Goal: Task Accomplishment & Management: Complete application form

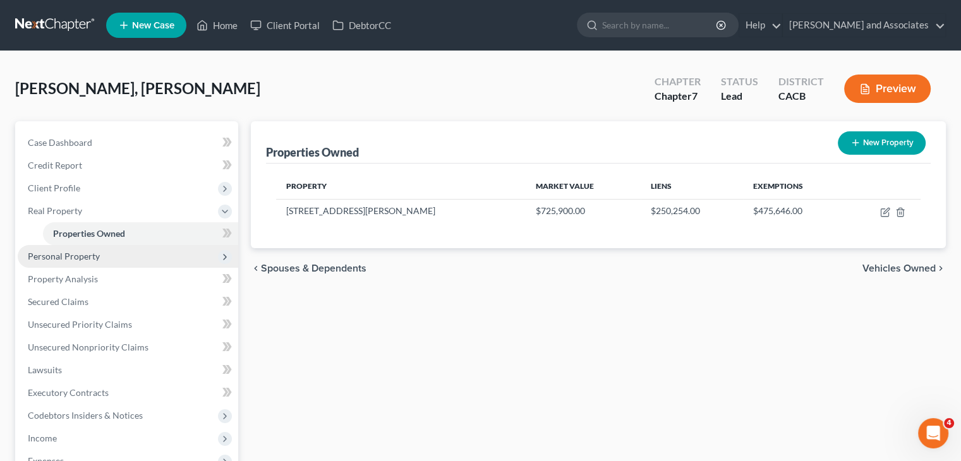
click at [139, 260] on span "Personal Property" at bounding box center [128, 256] width 221 height 23
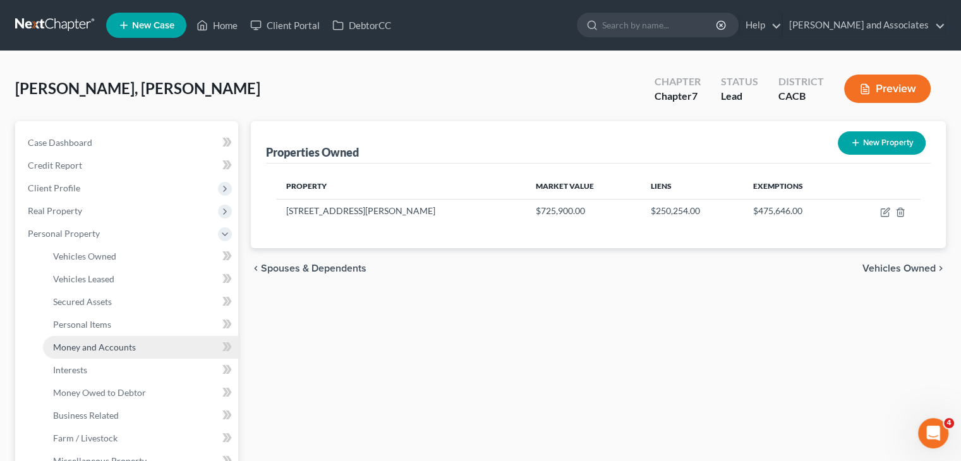
drag, startPoint x: 121, startPoint y: 345, endPoint x: 137, endPoint y: 337, distance: 17.3
click at [123, 345] on span "Money and Accounts" at bounding box center [94, 347] width 83 height 11
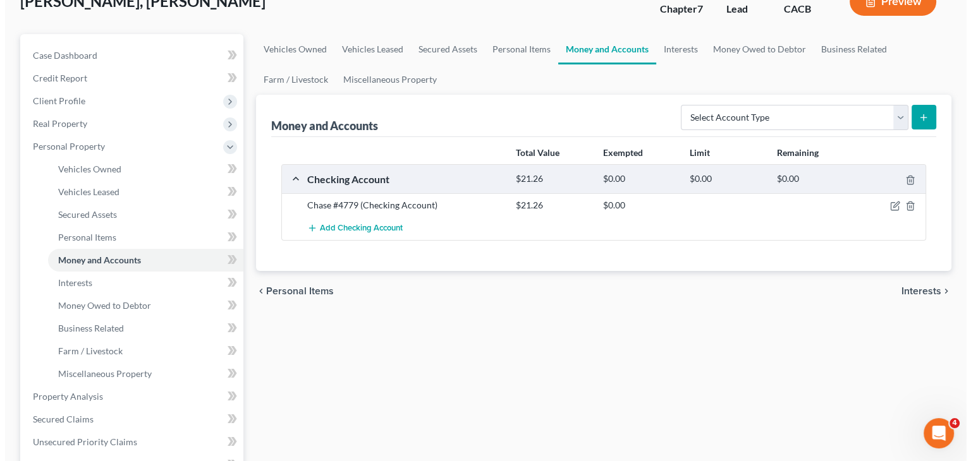
scroll to position [126, 0]
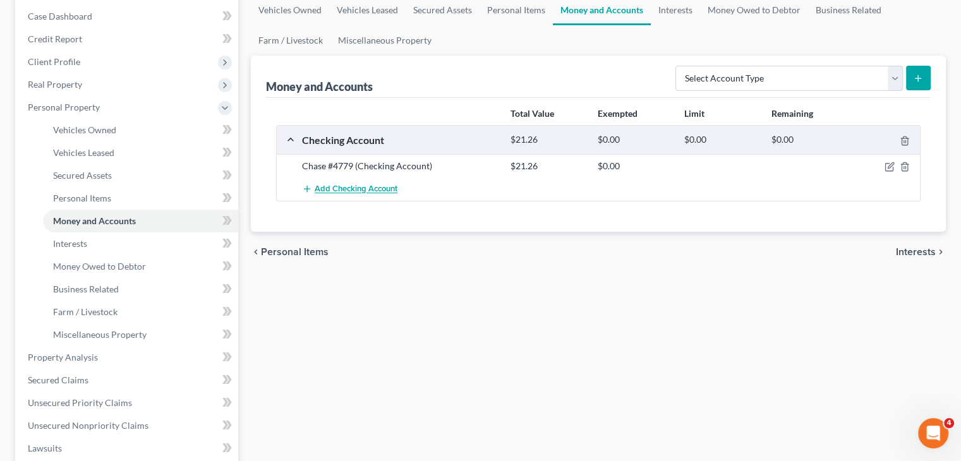
click at [368, 195] on button "Add Checking Account" at bounding box center [349, 189] width 95 height 23
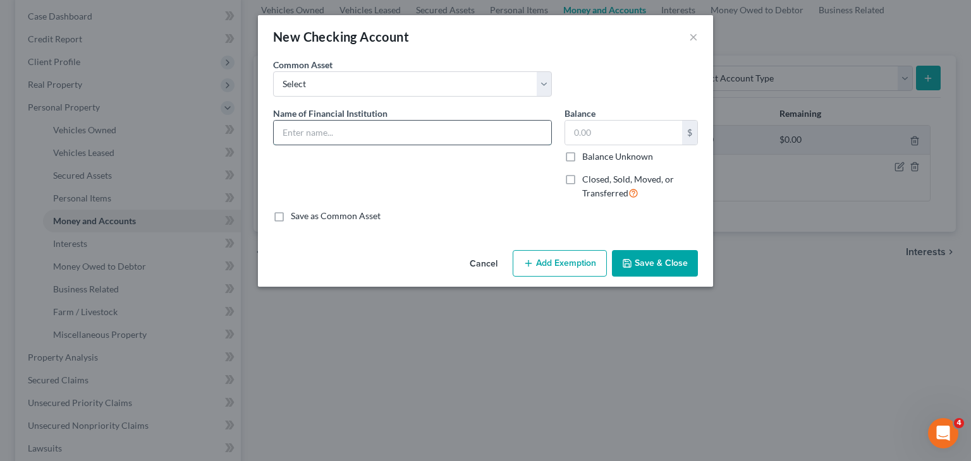
click at [405, 135] on input "text" at bounding box center [412, 133] width 277 height 24
type input "Chase #7391 (neg [MEDICAL_DATA])"
click at [524, 140] on input "text" at bounding box center [623, 133] width 117 height 24
type input "1"
click at [524, 257] on button "Add Exemption" at bounding box center [560, 263] width 94 height 27
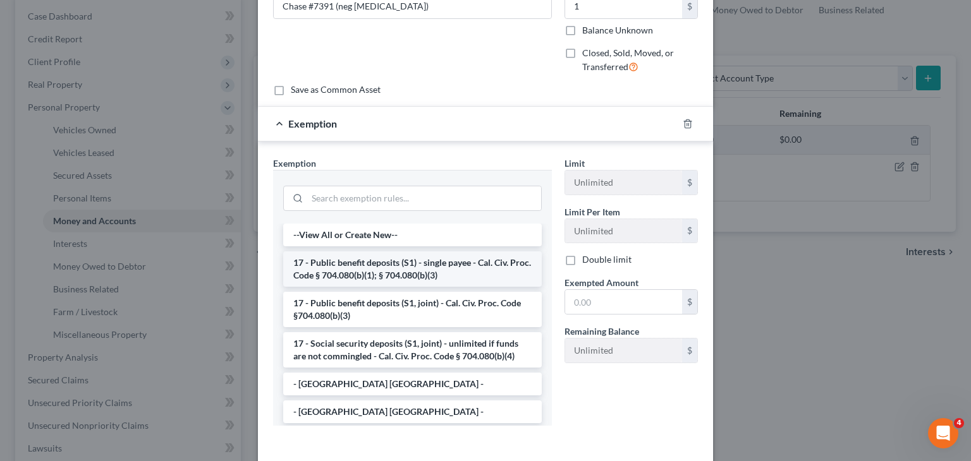
click at [362, 261] on li "17 - Public benefit deposits (S1) - single payee - Cal. Civ. Proc. Code § 704.0…" at bounding box center [412, 269] width 259 height 35
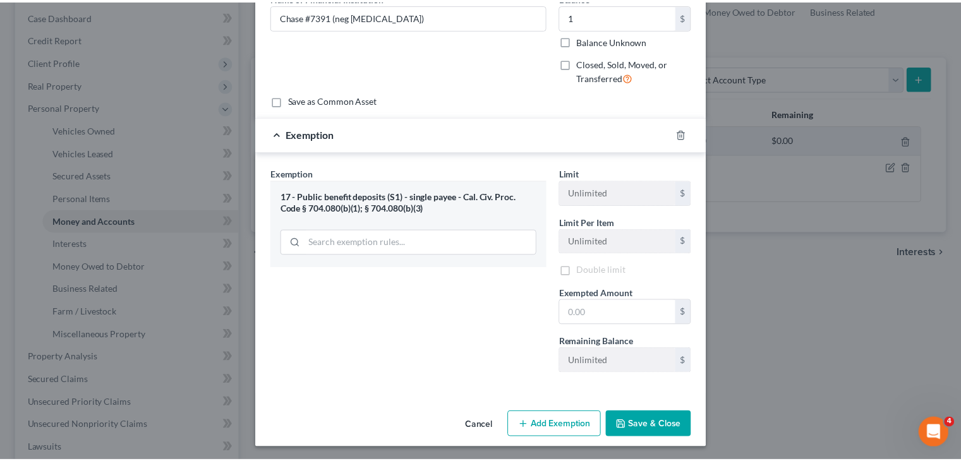
scroll to position [119, 0]
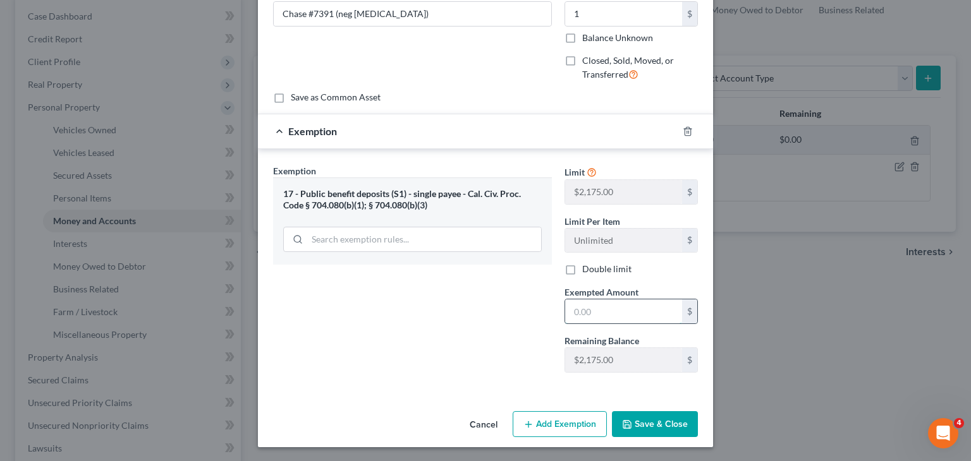
click at [524, 301] on input "text" at bounding box center [623, 312] width 117 height 24
type input "1"
click at [503, 322] on div "Exemption Set must be selected for CA. Exemption * 17 - Public benefit deposits…" at bounding box center [412, 273] width 291 height 219
click at [524, 418] on button "Save & Close" at bounding box center [655, 424] width 86 height 27
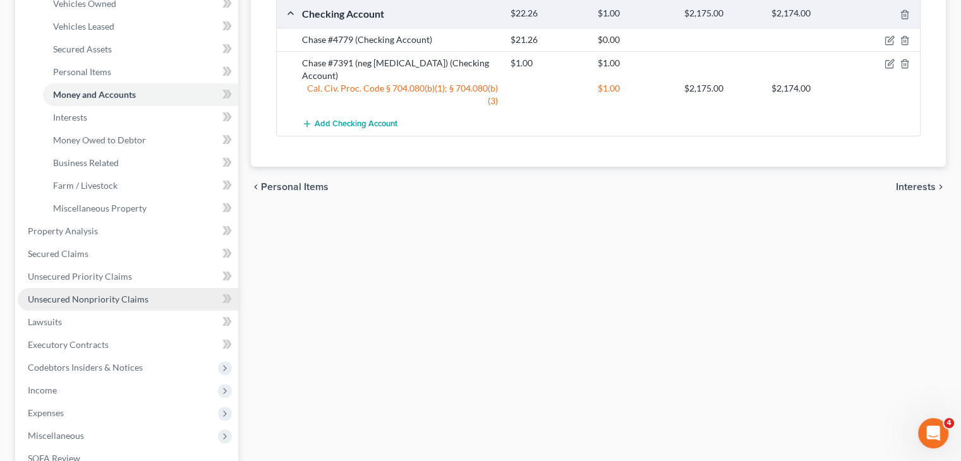
click at [119, 296] on span "Unsecured Nonpriority Claims" at bounding box center [88, 299] width 121 height 11
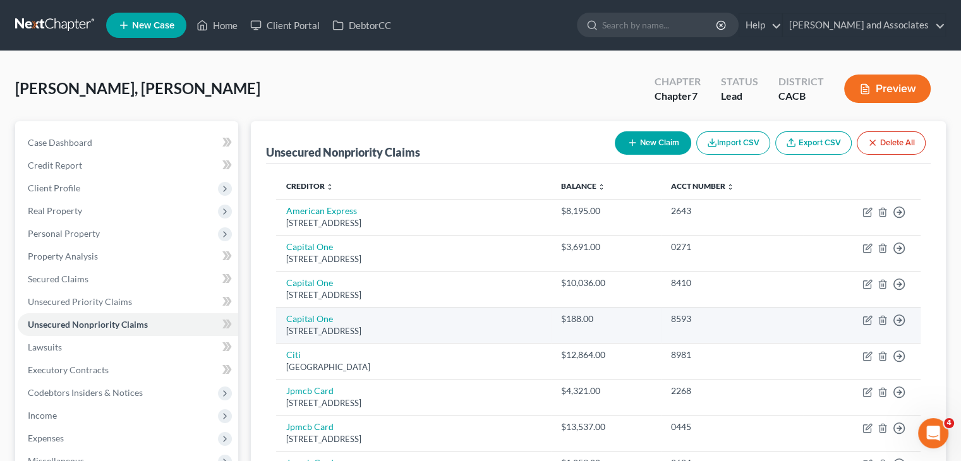
scroll to position [126, 0]
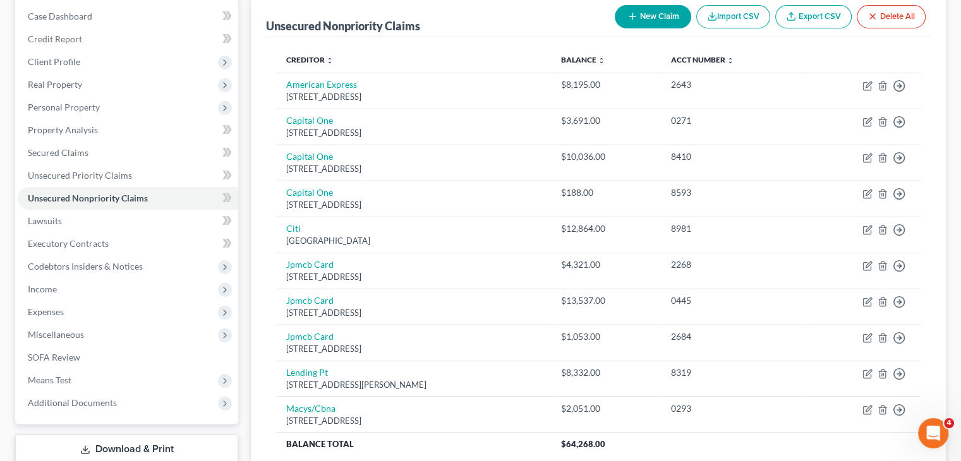
click at [524, 21] on button "New Claim" at bounding box center [653, 16] width 76 height 23
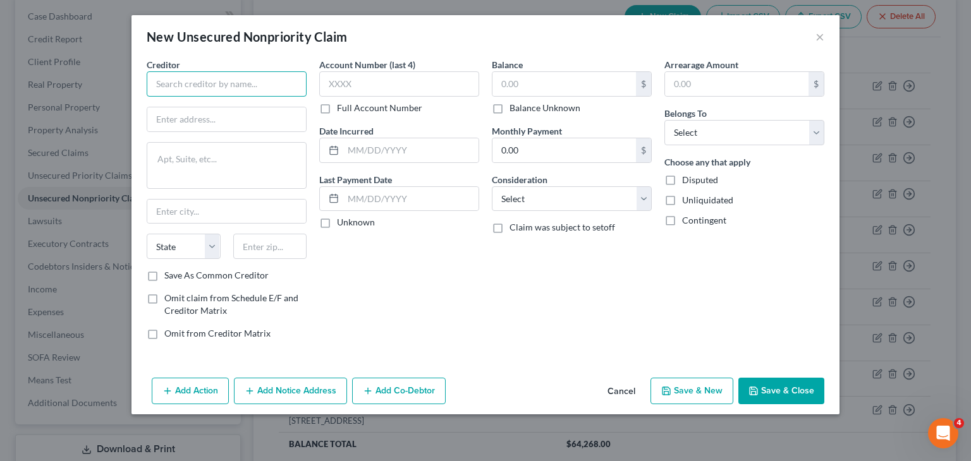
click at [253, 80] on input "text" at bounding box center [227, 83] width 160 height 25
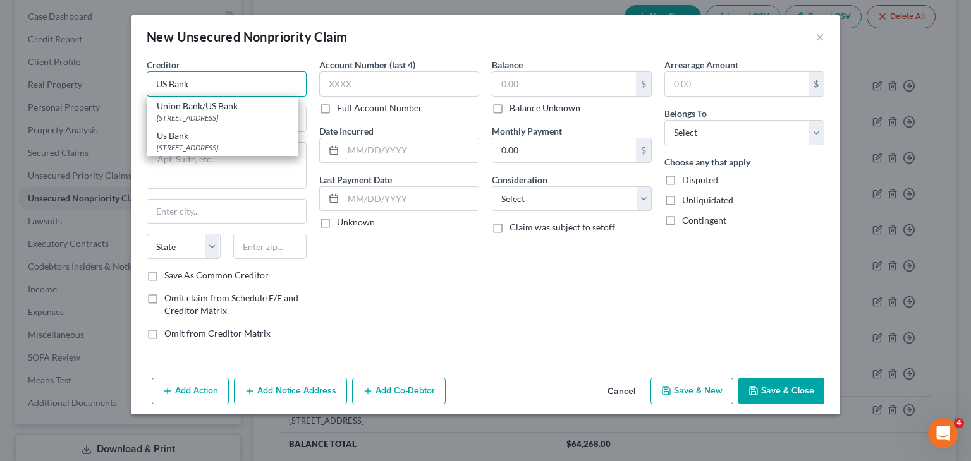
type input "US Bank"
click at [388, 284] on div "Account Number (last 4) Full Account Number Date Incurred Last Payment Date Unk…" at bounding box center [399, 204] width 173 height 292
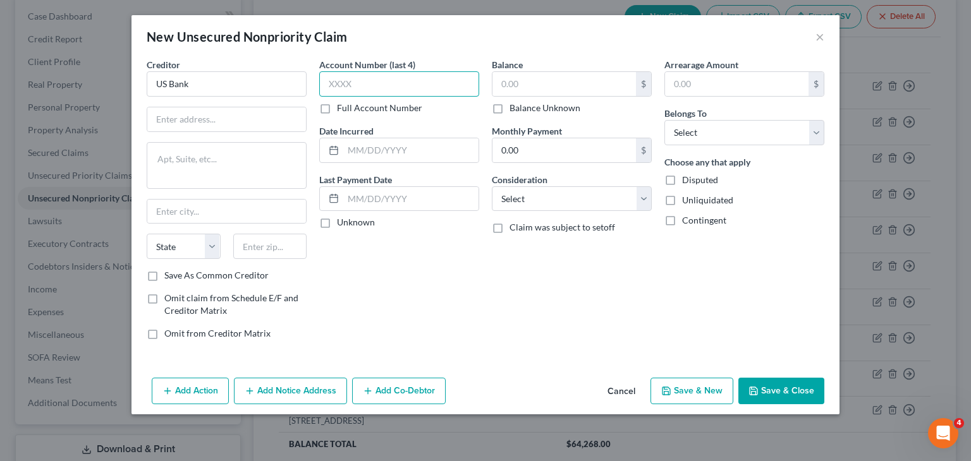
click at [361, 89] on input "text" at bounding box center [399, 83] width 160 height 25
type input "0678"
click at [524, 80] on input "text" at bounding box center [563, 84] width 143 height 24
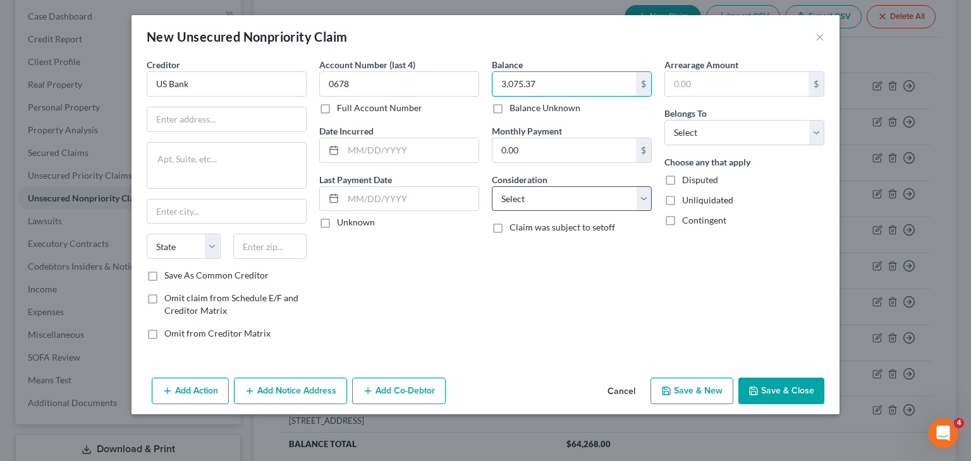
type input "3,075.37"
click at [524, 194] on select "Select Cable / Satellite Services Collection Agency Credit Card Debt Debt Couns…" at bounding box center [572, 198] width 160 height 25
select select "2"
click at [492, 186] on select "Select Cable / Satellite Services Collection Agency Credit Card Debt Debt Couns…" at bounding box center [572, 198] width 160 height 25
click at [212, 118] on input "text" at bounding box center [226, 119] width 159 height 24
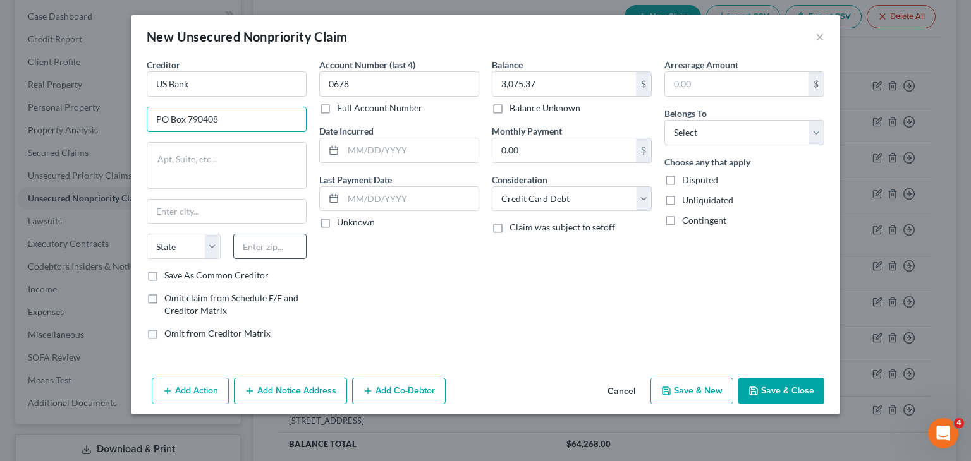
type input "PO Box 790408"
click at [262, 241] on input "text" at bounding box center [270, 246] width 74 height 25
type input "63179"
click at [375, 259] on div "Account Number (last 4) 0678 Full Account Number Date Incurred Last Payment Dat…" at bounding box center [399, 204] width 173 height 292
type input "Saint Louis"
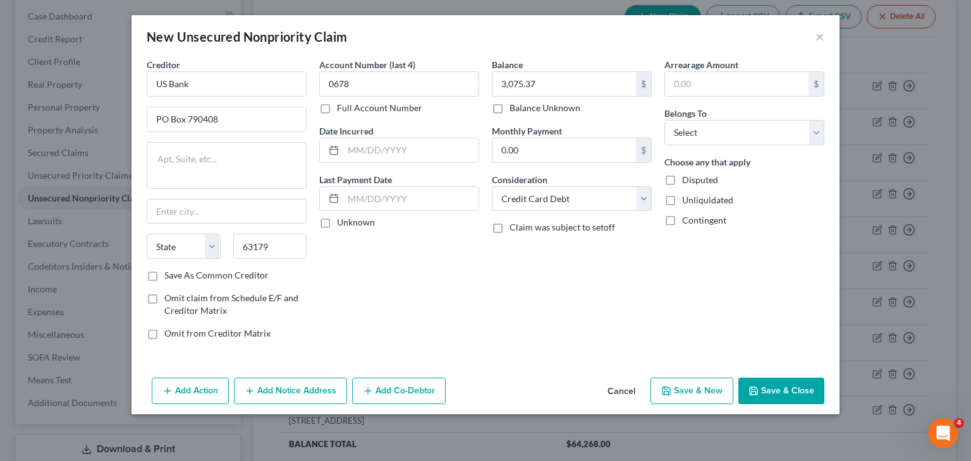
select select "26"
click at [422, 301] on div "Account Number (last 4) 0678 Full Account Number Date Incurred Last Payment Dat…" at bounding box center [399, 204] width 173 height 292
click at [524, 143] on select "Select Debtor 1 Only Debtor 2 Only Debtor 1 And Debtor 2 Only At Least One Of T…" at bounding box center [744, 132] width 160 height 25
select select "0"
click at [524, 120] on select "Select Debtor 1 Only Debtor 2 Only Debtor 1 And Debtor 2 Only At Least One Of T…" at bounding box center [744, 132] width 160 height 25
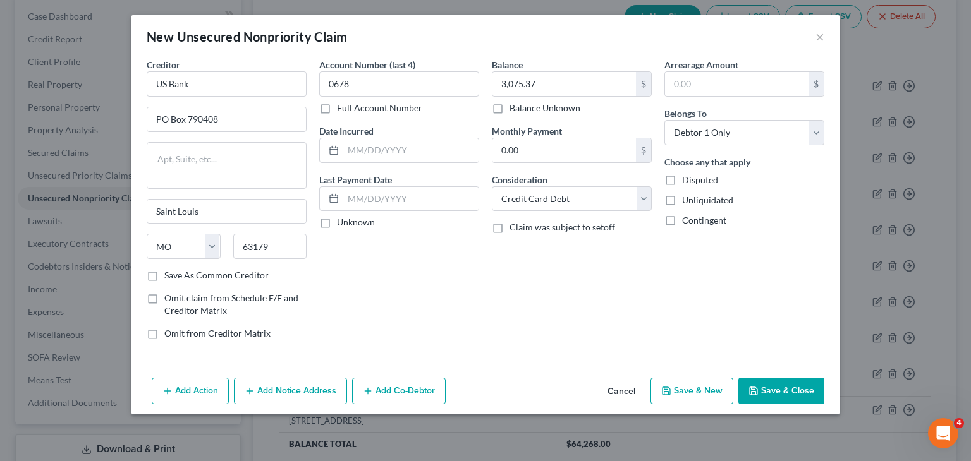
click at [524, 313] on div "Balance 3,075.37 $ Balance Unknown Balance Undetermined 3,075.37 $ Balance Unkn…" at bounding box center [571, 204] width 173 height 292
click at [524, 380] on button "Save & Close" at bounding box center [781, 391] width 86 height 27
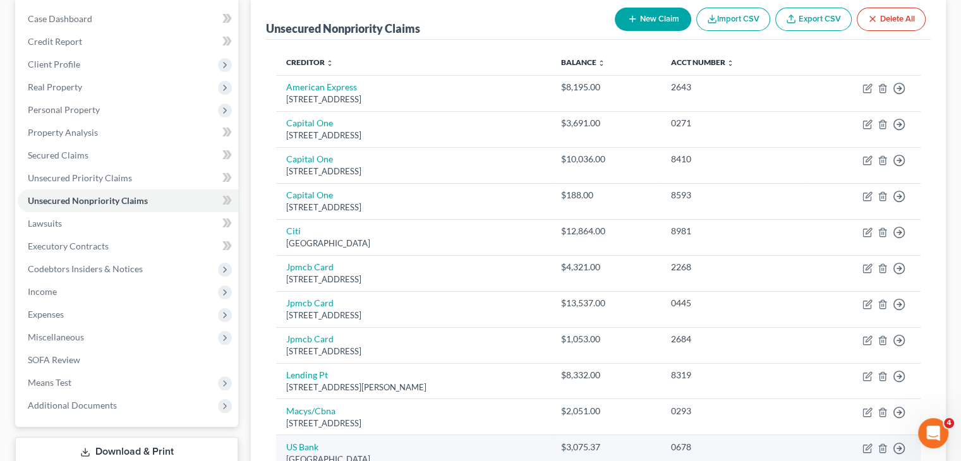
scroll to position [16, 0]
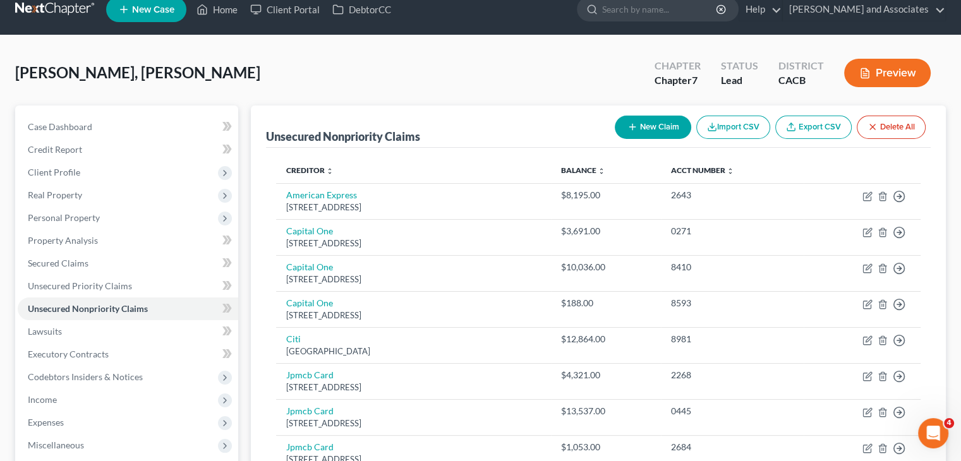
click at [524, 121] on button "New Claim" at bounding box center [653, 127] width 76 height 23
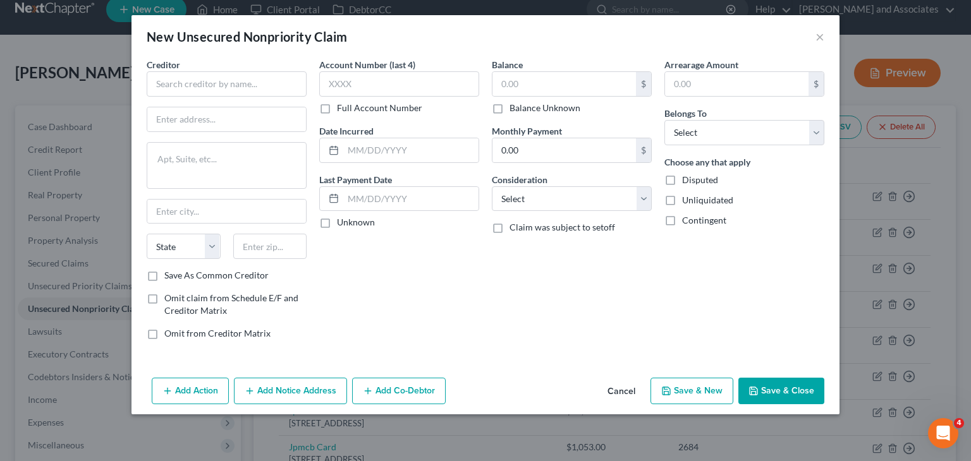
click at [524, 36] on div "New Unsecured Nonpriority Claim ×" at bounding box center [485, 36] width 708 height 43
click at [524, 36] on button "×" at bounding box center [819, 36] width 9 height 15
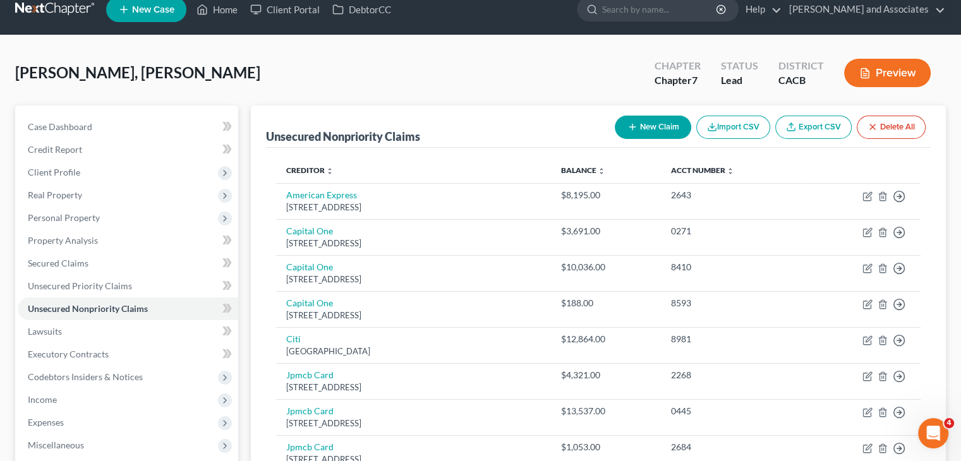
click at [524, 119] on button "New Claim" at bounding box center [653, 127] width 76 height 23
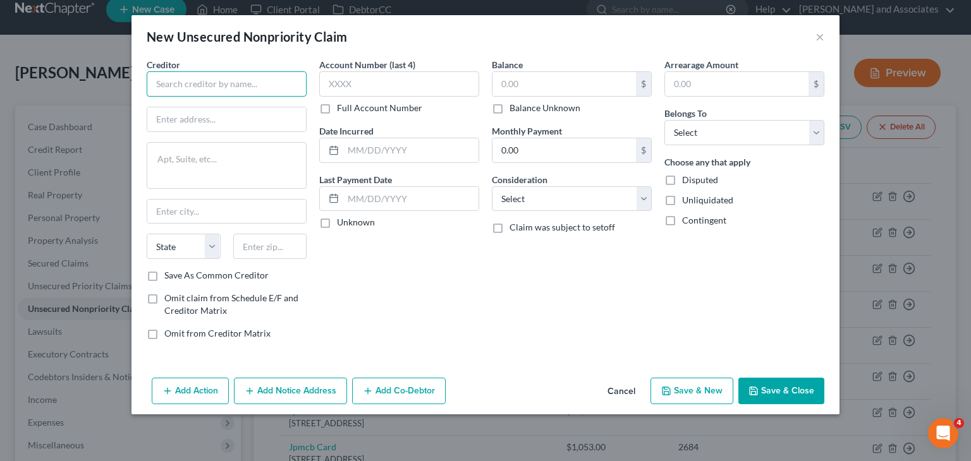
click at [213, 83] on input "text" at bounding box center [227, 83] width 160 height 25
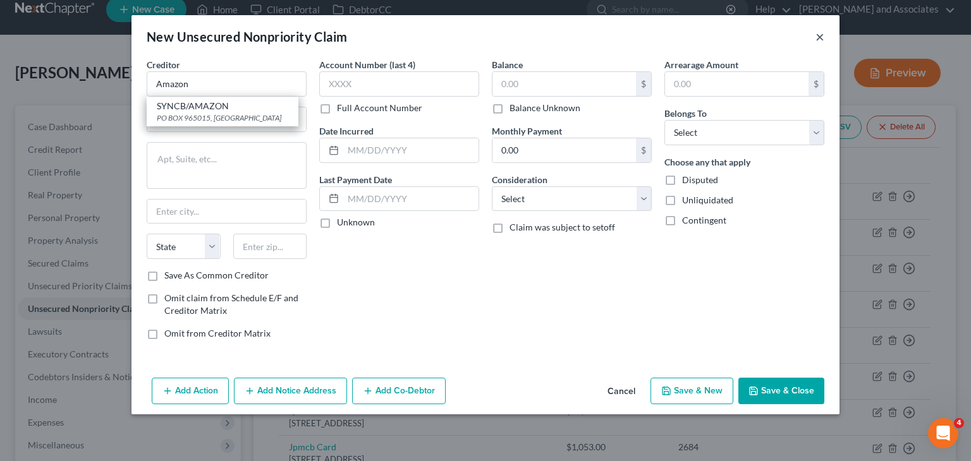
click at [524, 36] on button "×" at bounding box center [819, 36] width 9 height 15
type input "Amazon"
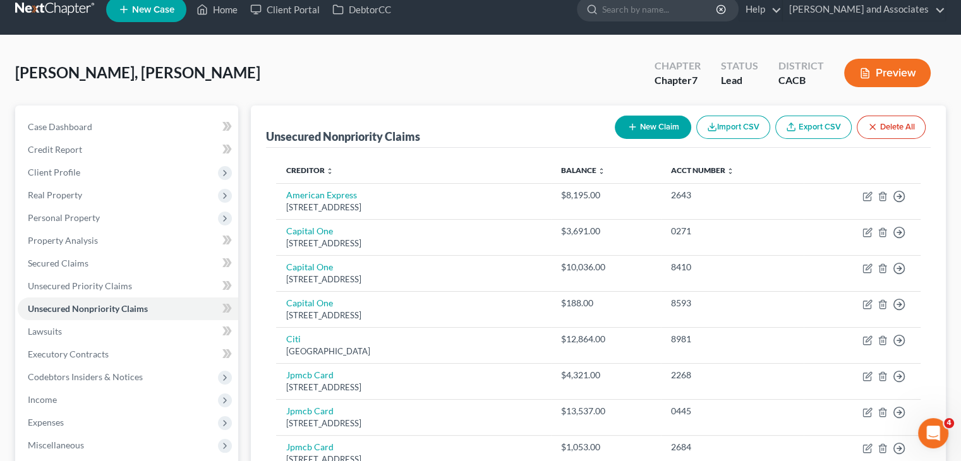
click at [524, 123] on button "New Claim" at bounding box center [653, 127] width 76 height 23
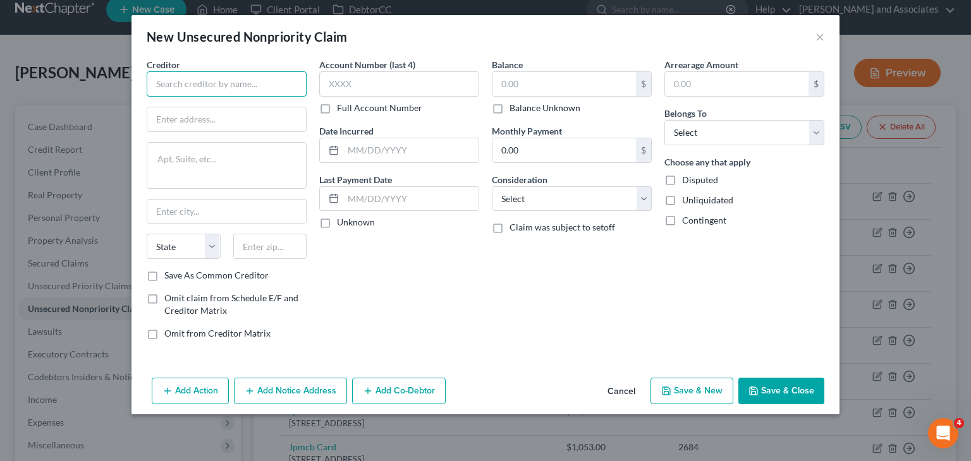
click at [250, 88] on input "text" at bounding box center [227, 83] width 160 height 25
click at [253, 109] on input "text" at bounding box center [226, 119] width 159 height 24
drag, startPoint x: 298, startPoint y: 84, endPoint x: 225, endPoint y: 87, distance: 73.4
click at [225, 87] on input "American Express/ Amazon Business" at bounding box center [227, 83] width 160 height 25
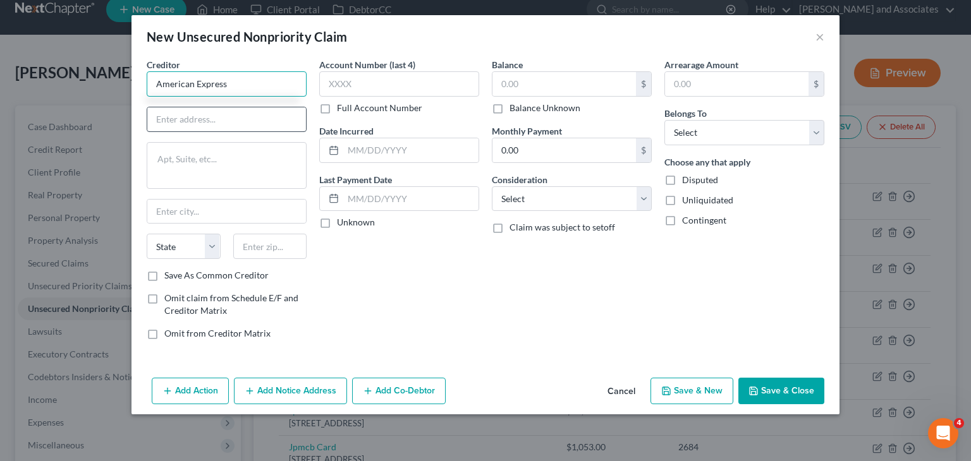
type input "American Express"
click at [253, 127] on input "text" at bounding box center [226, 119] width 159 height 24
type input "PO Box 96001"
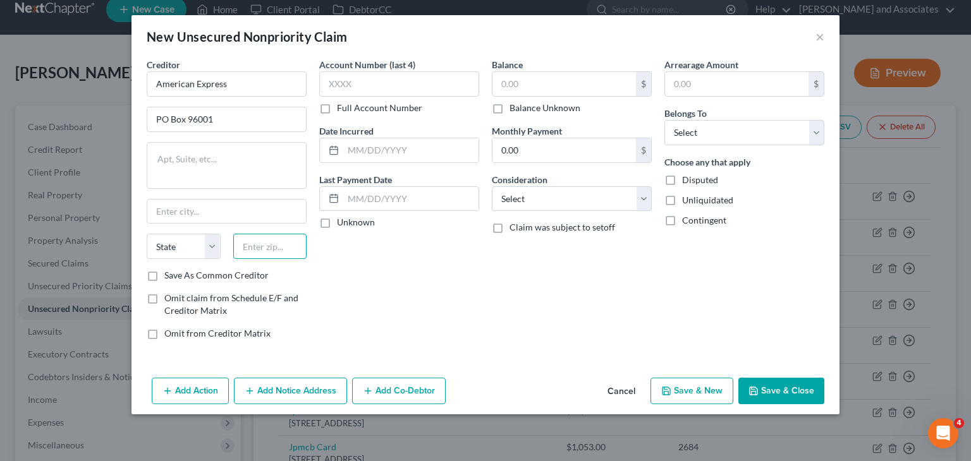
click at [275, 256] on input "text" at bounding box center [270, 246] width 74 height 25
type input "90096"
click at [358, 269] on div "Account Number (last 4) Full Account Number Date Incurred Last Payment Date Unk…" at bounding box center [399, 204] width 173 height 292
type input "[GEOGRAPHIC_DATA]"
select select "4"
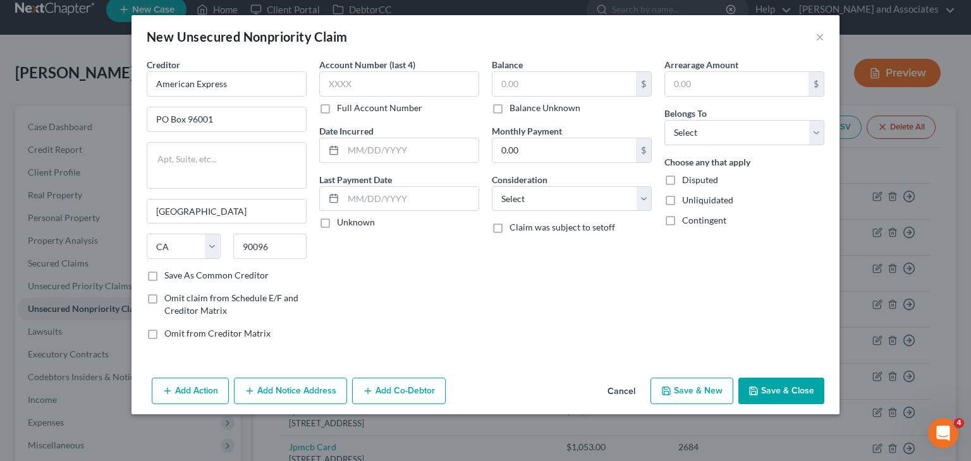
click at [358, 256] on div "Account Number (last 4) Full Account Number Date Incurred Last Payment Date Unk…" at bounding box center [399, 204] width 173 height 292
click at [427, 245] on div "Account Number (last 4) Full Account Number Date Incurred Last Payment Date Unk…" at bounding box center [399, 204] width 173 height 292
click at [396, 88] on input "text" at bounding box center [399, 83] width 160 height 25
type input "1007"
click at [453, 288] on div "Account Number (last 4) 1007 Full Account Number Date Incurred Last Payment Dat…" at bounding box center [399, 204] width 173 height 292
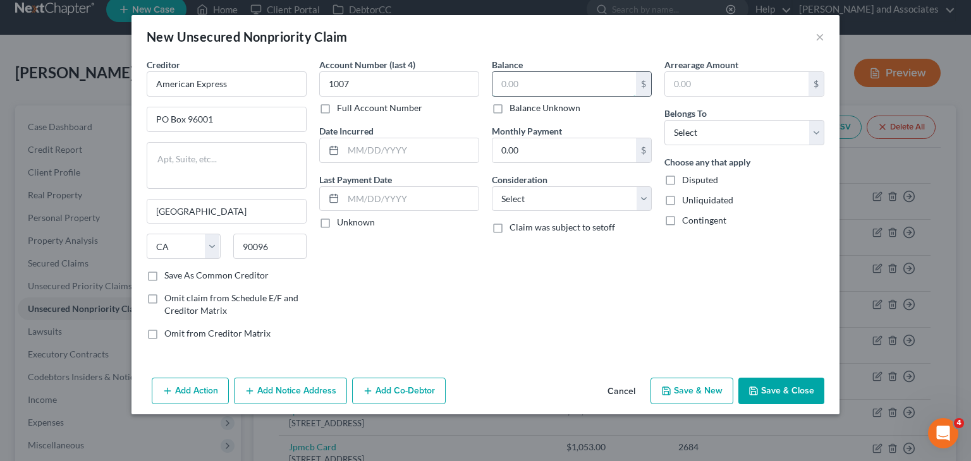
click at [524, 82] on input "text" at bounding box center [563, 84] width 143 height 24
type input "375.26"
click at [524, 192] on select "Select Cable / Satellite Services Collection Agency Credit Card Debt Debt Couns…" at bounding box center [572, 198] width 160 height 25
select select "2"
click at [492, 186] on select "Select Cable / Satellite Services Collection Agency Credit Card Debt Debt Couns…" at bounding box center [572, 198] width 160 height 25
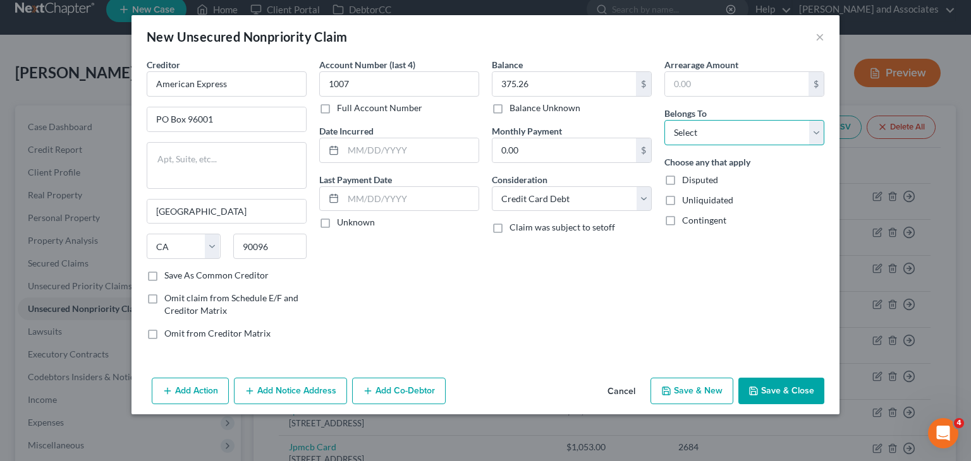
click at [524, 132] on select "Select Debtor 1 Only Debtor 2 Only Debtor 1 And Debtor 2 Only At Least One Of T…" at bounding box center [744, 132] width 160 height 25
select select "0"
click at [524, 120] on select "Select Debtor 1 Only Debtor 2 Only Debtor 1 And Debtor 2 Only At Least One Of T…" at bounding box center [744, 132] width 160 height 25
click at [524, 291] on div "Balance 375.26 $ Balance Unknown Balance Undetermined 375.26 $ Balance Unknown …" at bounding box center [571, 204] width 173 height 292
click at [524, 385] on button "Save & Close" at bounding box center [781, 391] width 86 height 27
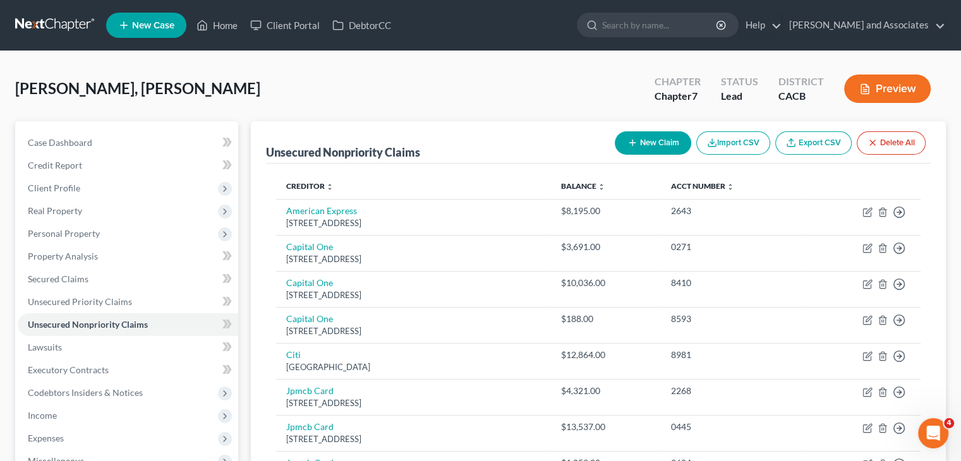
click at [524, 150] on button "New Claim" at bounding box center [653, 142] width 76 height 23
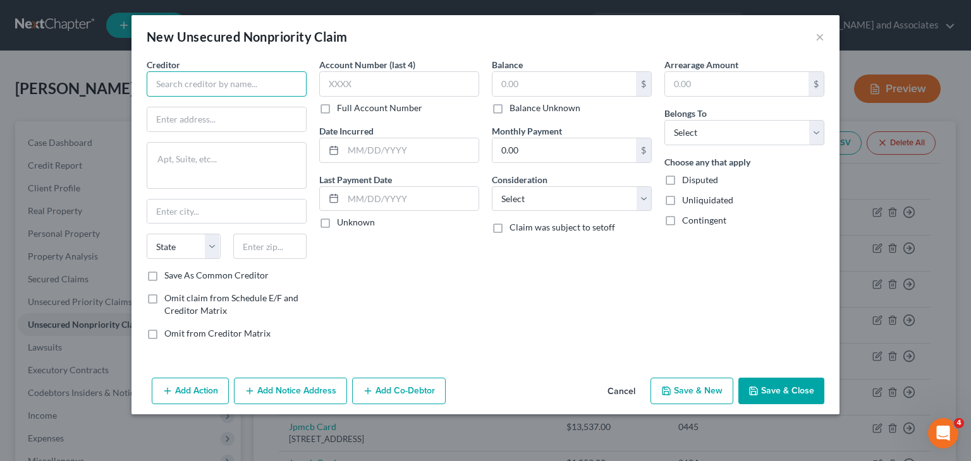
click at [234, 87] on input "text" at bounding box center [227, 83] width 160 height 25
type input "Chase"
click at [204, 124] on input "text" at bounding box center [226, 119] width 159 height 24
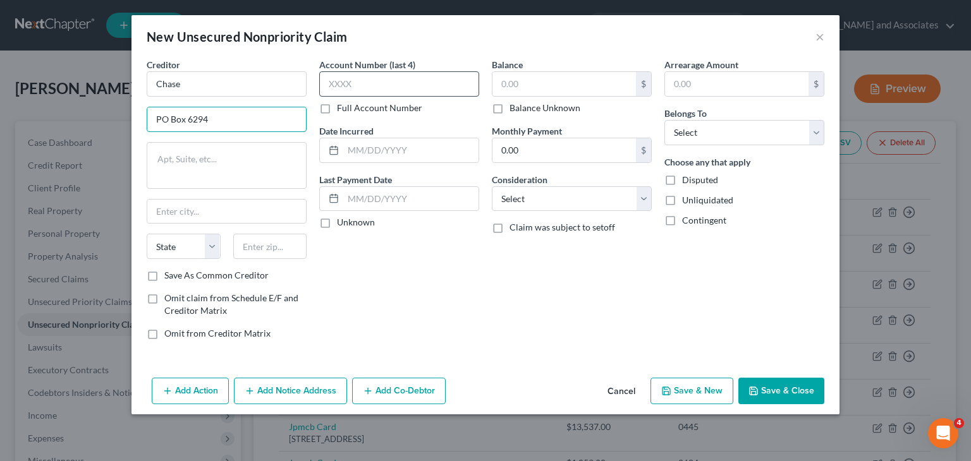
type input "PO Box 6294"
click at [387, 82] on input "text" at bounding box center [399, 83] width 160 height 25
type input "6877"
click at [273, 246] on input "text" at bounding box center [270, 246] width 74 height 25
type input "60197"
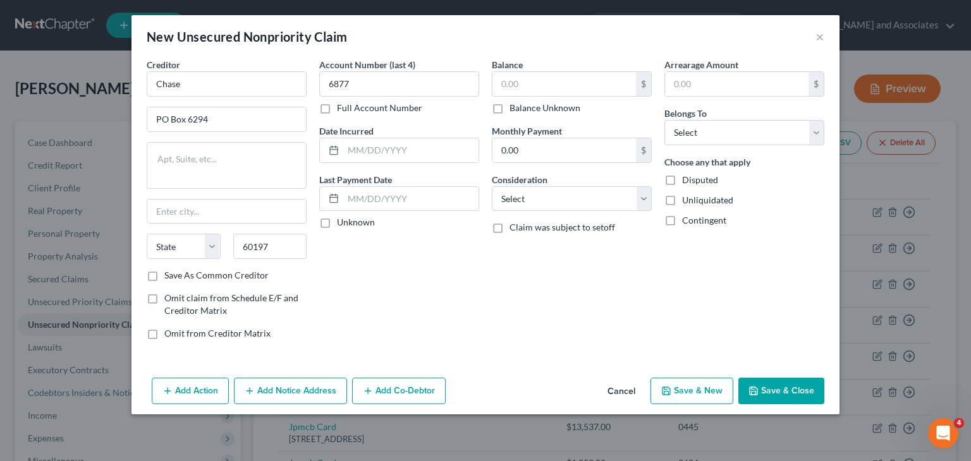
click at [399, 273] on div "Account Number (last 4) 6877 Full Account Number Date Incurred Last Payment Dat…" at bounding box center [399, 204] width 173 height 292
type input "[PERSON_NAME] Stream"
select select "14"
click at [524, 85] on input "text" at bounding box center [563, 84] width 143 height 24
type input "15,157.02"
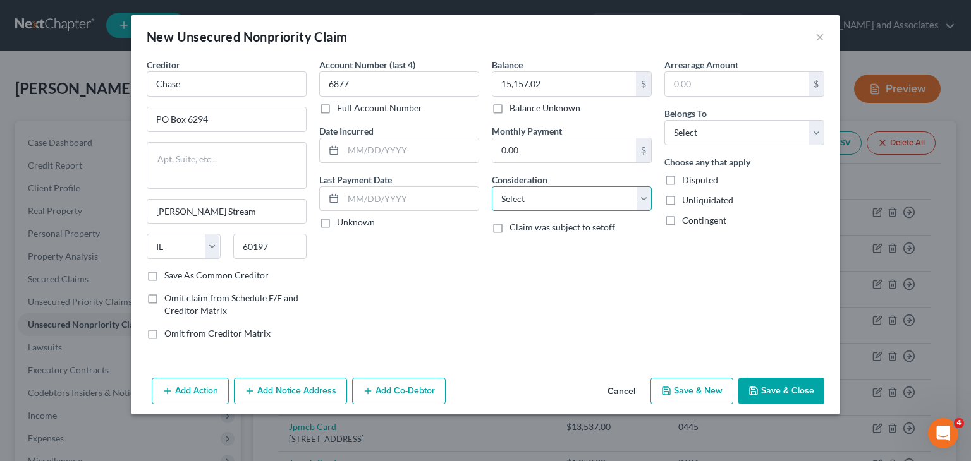
click at [517, 203] on select "Select Cable / Satellite Services Collection Agency Credit Card Debt Debt Couns…" at bounding box center [572, 198] width 160 height 25
select select "2"
click at [492, 186] on select "Select Cable / Satellite Services Collection Agency Credit Card Debt Debt Couns…" at bounding box center [572, 198] width 160 height 25
click at [524, 140] on select "Select Debtor 1 Only Debtor 2 Only Debtor 1 And Debtor 2 Only At Least One Of T…" at bounding box center [744, 132] width 160 height 25
select select "0"
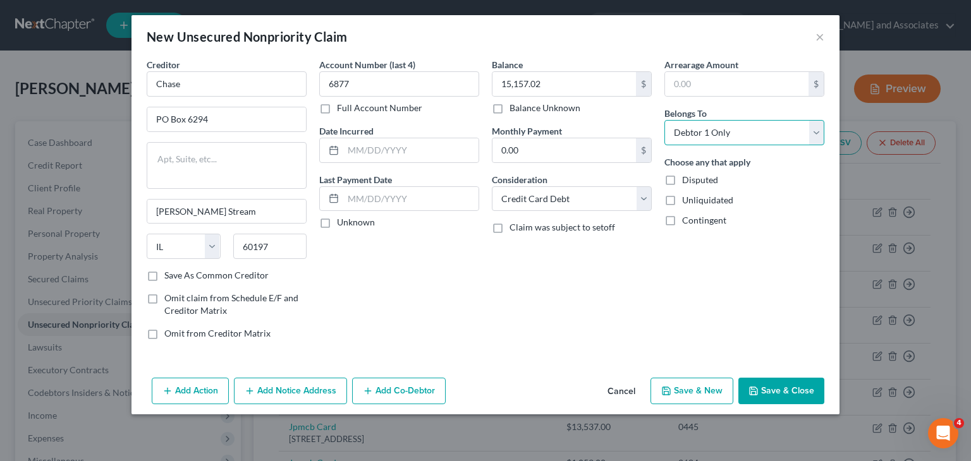
click at [524, 120] on select "Select Debtor 1 Only Debtor 2 Only Debtor 1 And Debtor 2 Only At Least One Of T…" at bounding box center [744, 132] width 160 height 25
click at [524, 384] on button "Save & Close" at bounding box center [781, 391] width 86 height 27
